Goal: Information Seeking & Learning: Find specific page/section

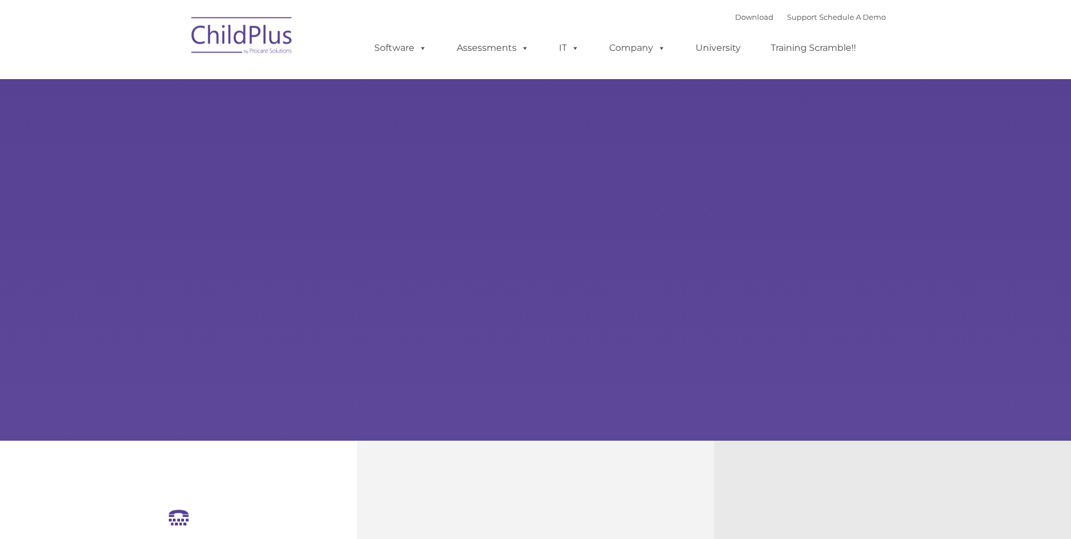
select select "MEDIUM"
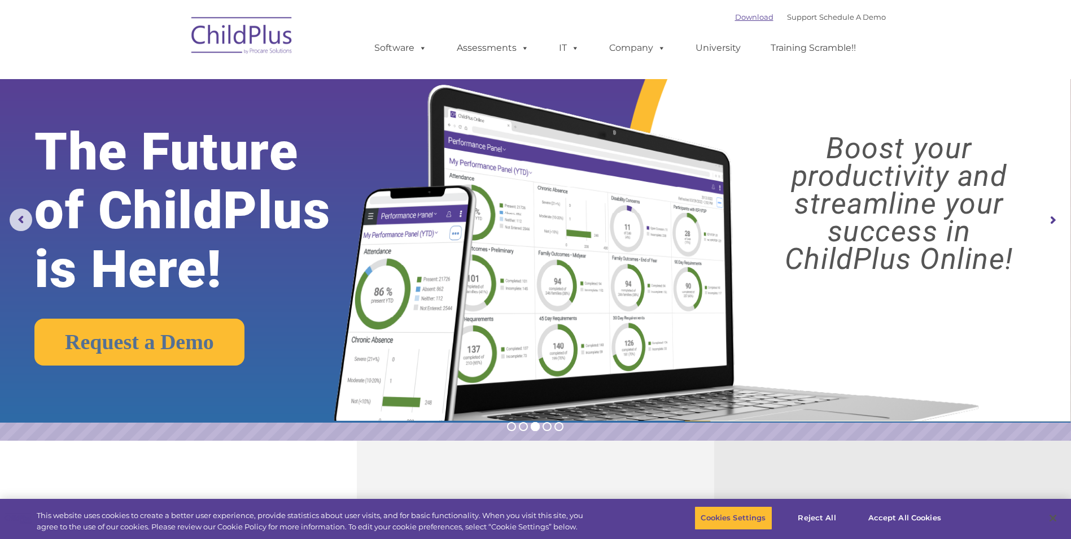
click at [735, 16] on link "Download" at bounding box center [754, 16] width 38 height 9
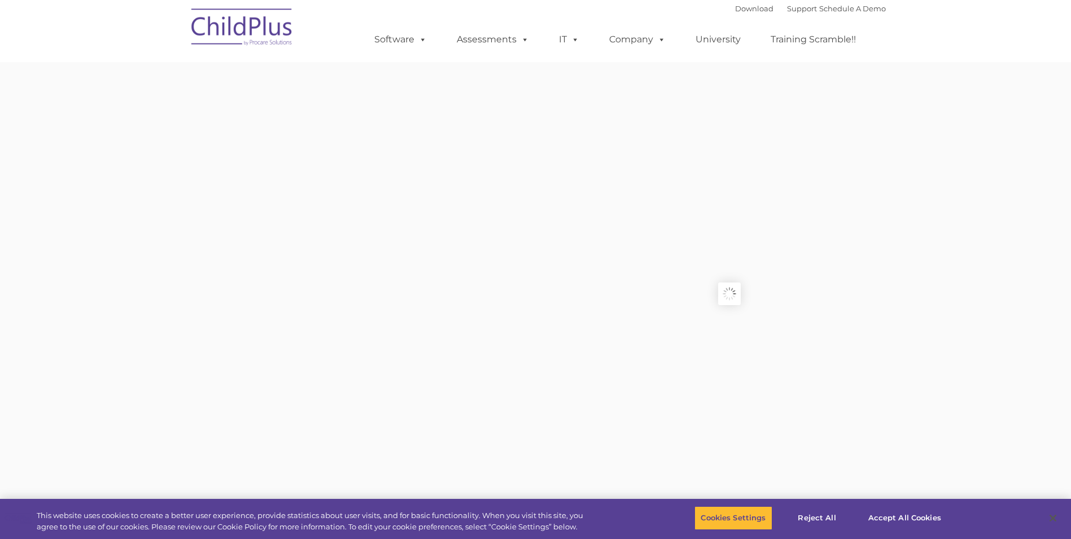
type input ""
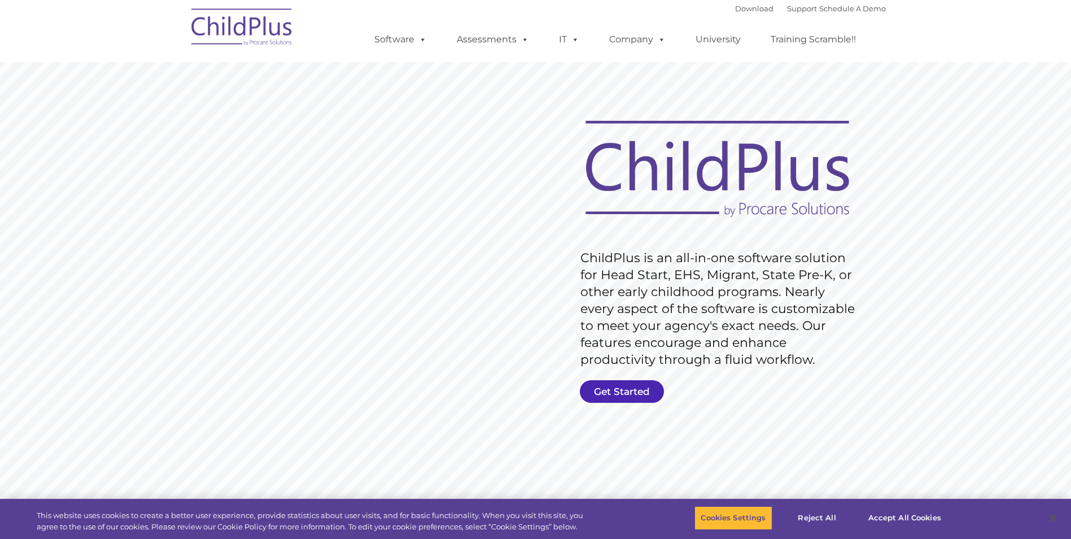
click at [613, 394] on link "Get Started" at bounding box center [622, 391] width 84 height 23
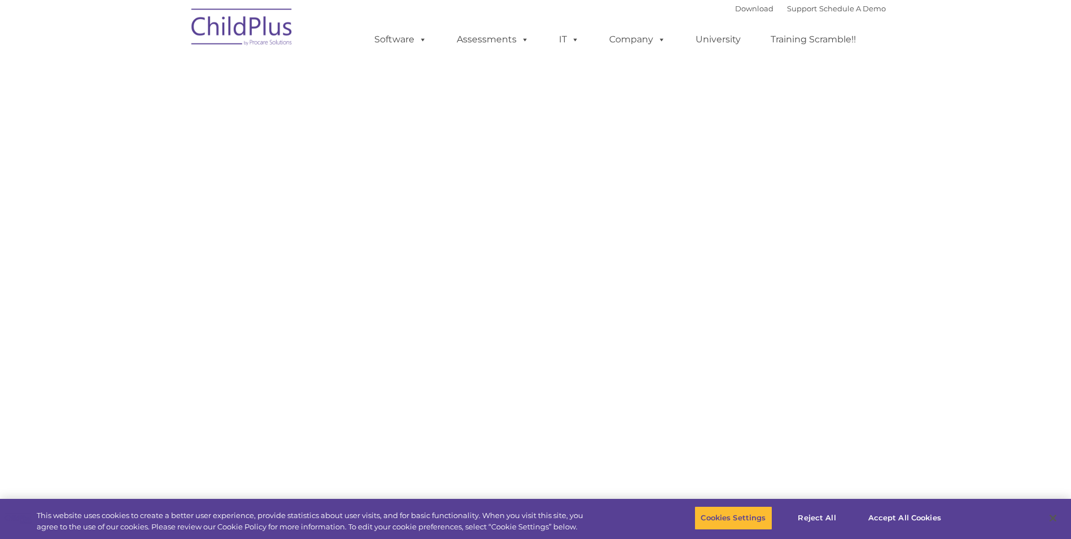
select select "MEDIUM"
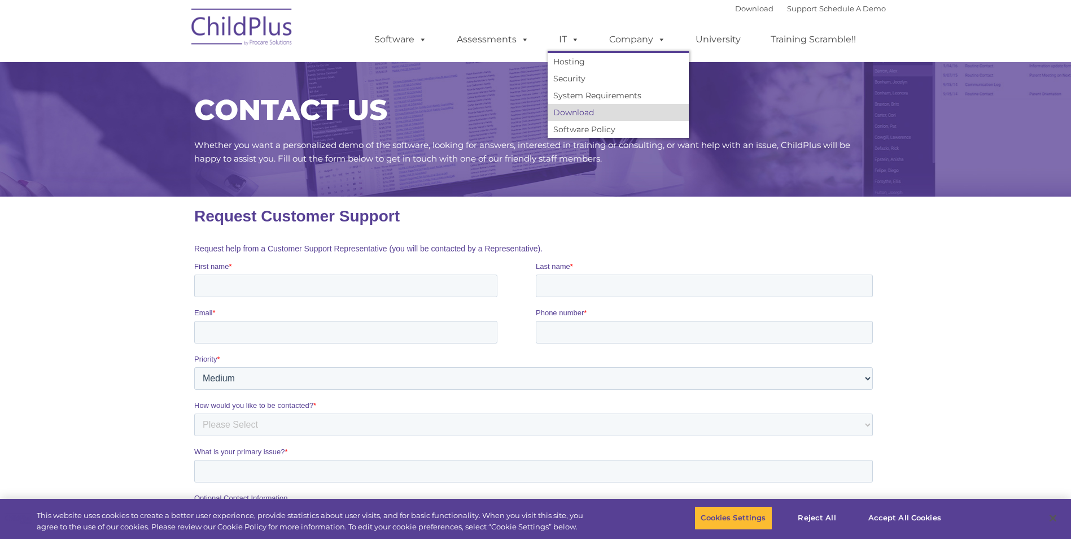
click at [577, 111] on link "Download" at bounding box center [618, 112] width 141 height 17
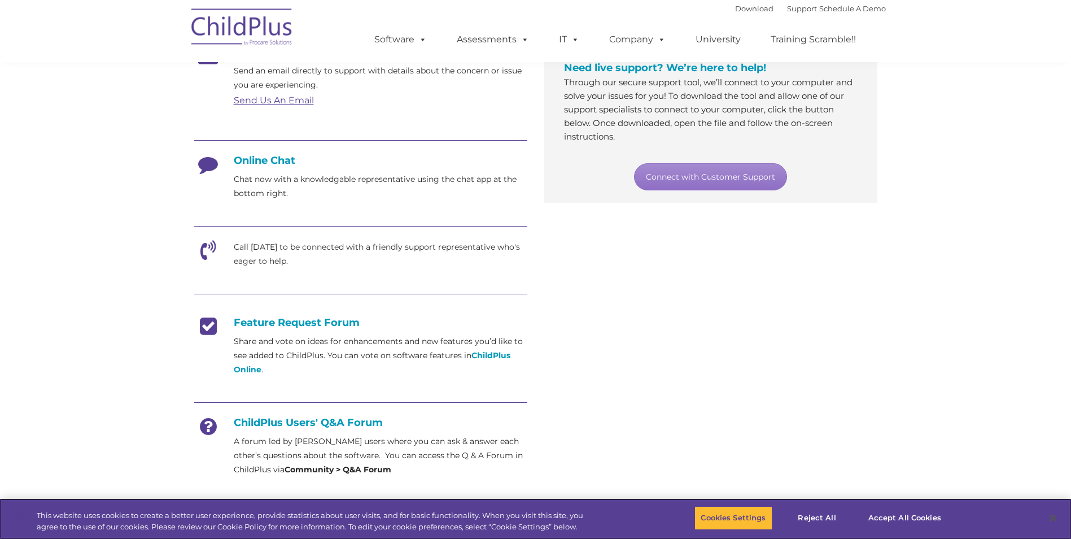
scroll to position [226, 0]
click at [262, 165] on div "Online Chat Chat now with a knowledgable representative using the chat app at t…" at bounding box center [360, 176] width 333 height 46
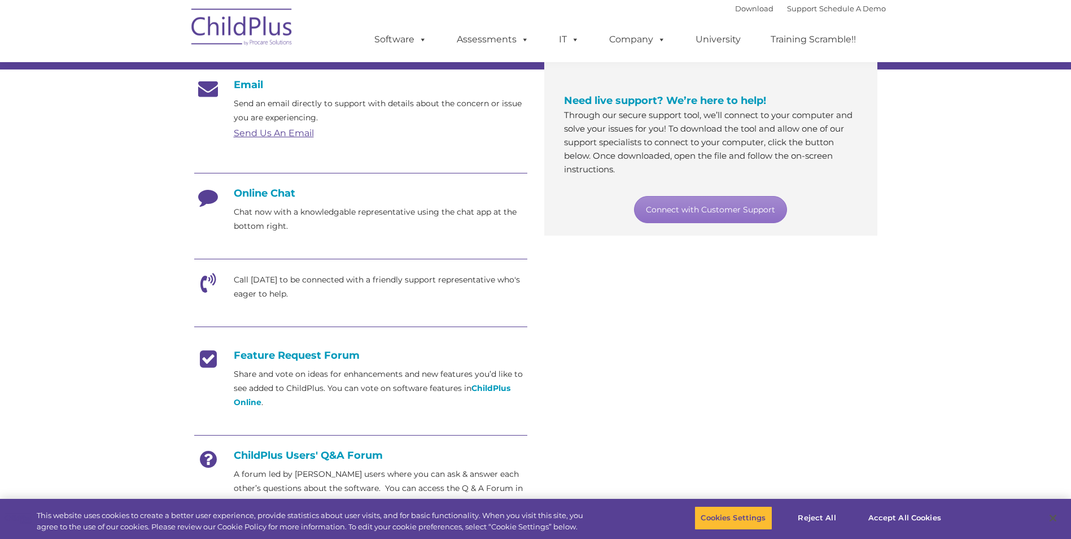
scroll to position [0, 0]
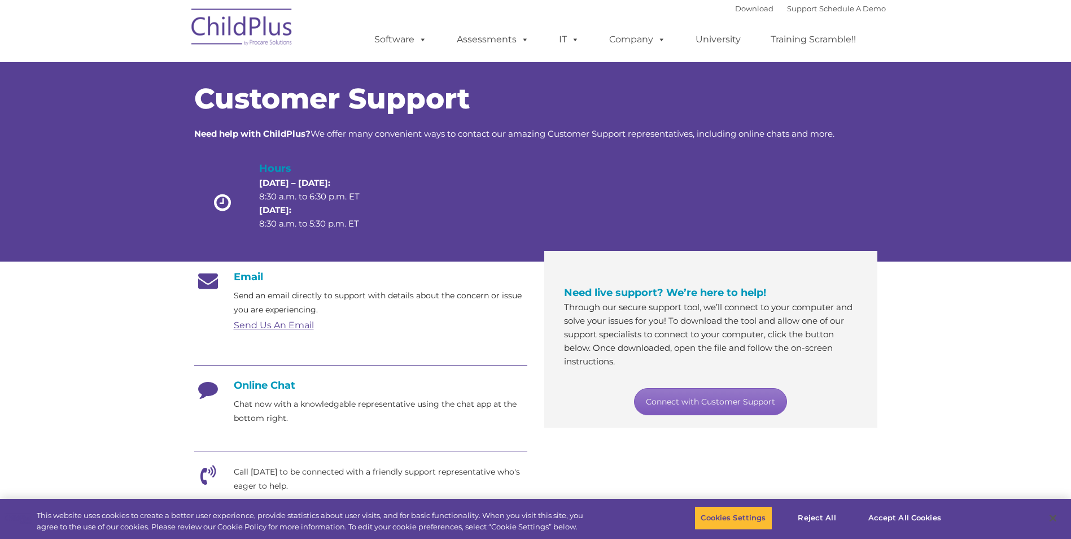
click at [729, 396] on link "Connect with Customer Support" at bounding box center [710, 401] width 153 height 27
click at [854, 130] on p "Need help with ChildPlus? We offer many convenient ways to contact our amazing …" at bounding box center [535, 134] width 683 height 14
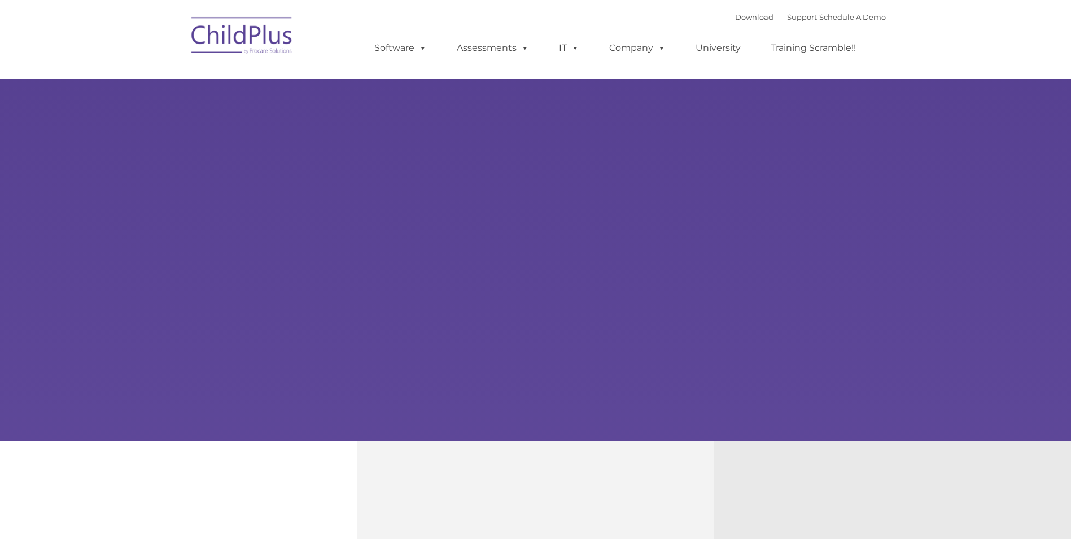
type input ""
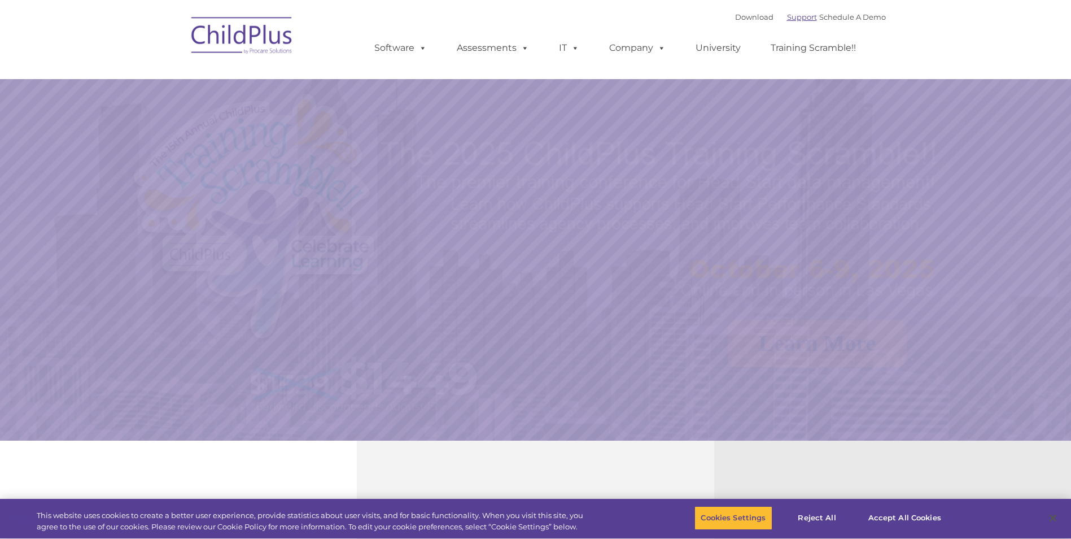
select select "MEDIUM"
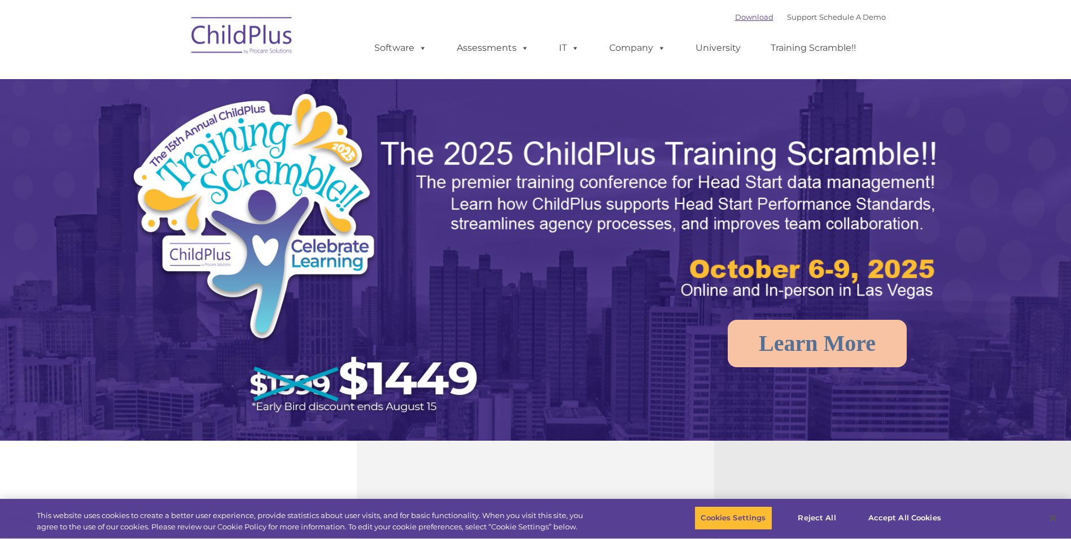
click at [740, 16] on link "Download" at bounding box center [754, 16] width 38 height 9
